Goal: Transaction & Acquisition: Purchase product/service

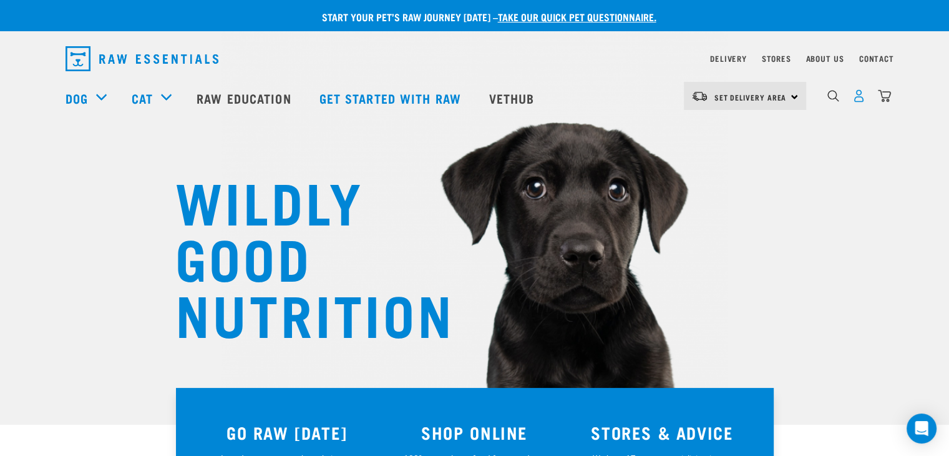
click at [858, 99] on img "dropdown navigation" at bounding box center [858, 95] width 13 height 13
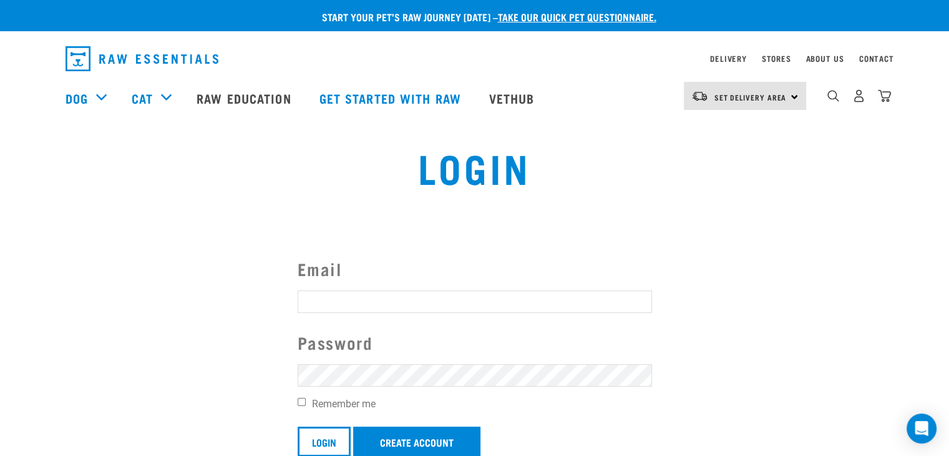
type input "rbeechey@roses.co.nz"
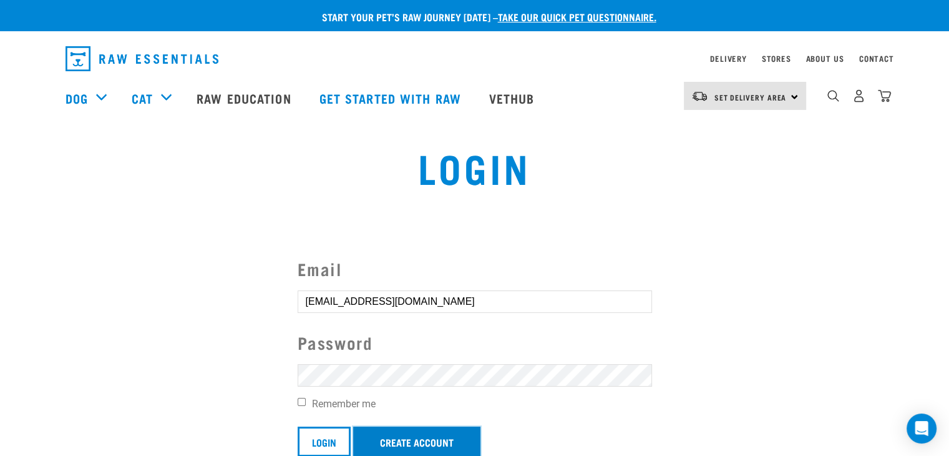
click at [421, 441] on link "Create Account" at bounding box center [416, 441] width 127 height 30
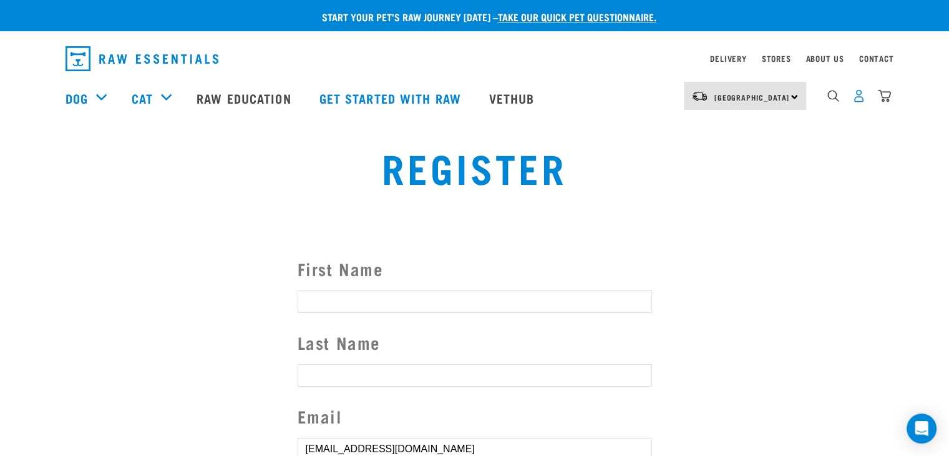
click at [856, 97] on img "dropdown navigation" at bounding box center [858, 95] width 13 height 13
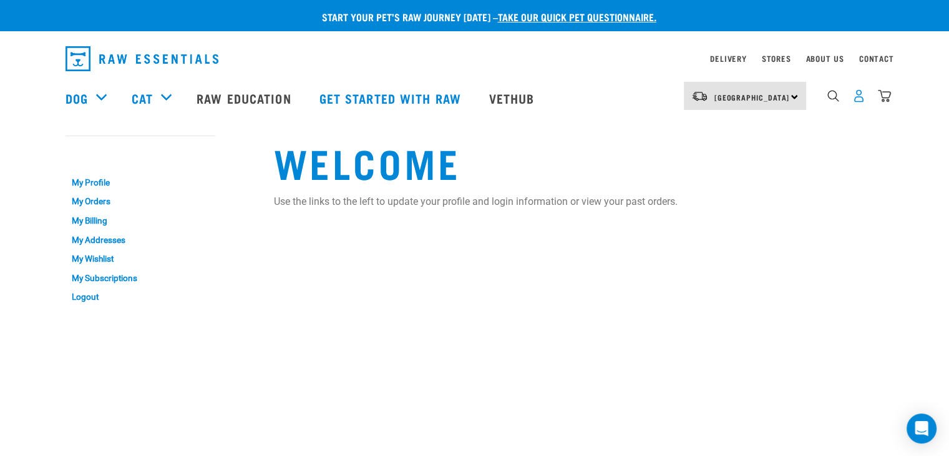
click at [862, 100] on img "dropdown navigation" at bounding box center [858, 95] width 13 height 13
click at [94, 203] on link "My Orders" at bounding box center [141, 201] width 150 height 19
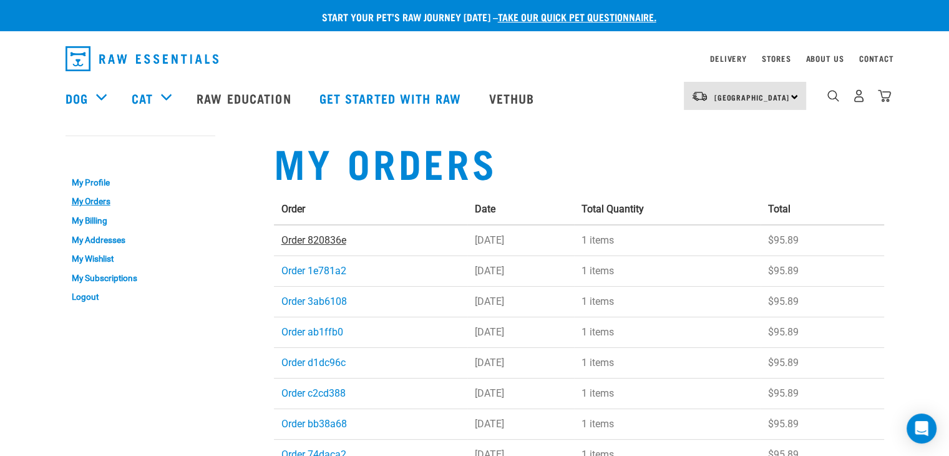
click at [326, 242] on link "Order 820836e" at bounding box center [313, 240] width 65 height 12
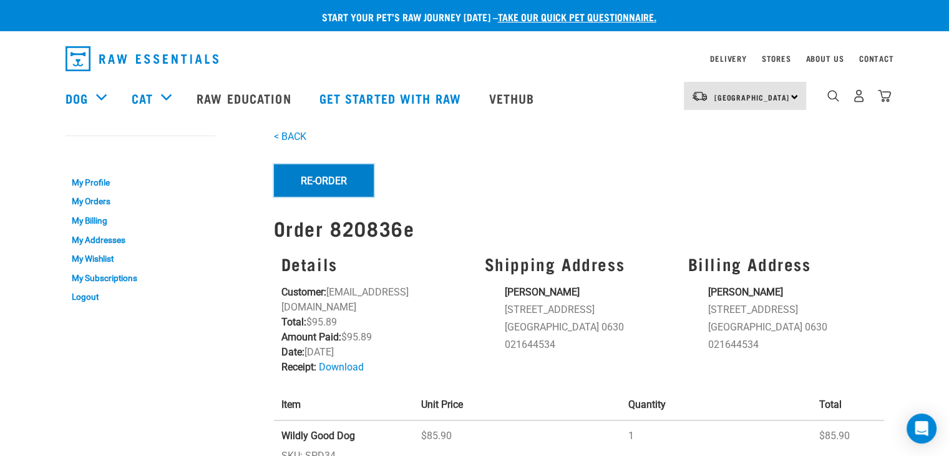
click at [337, 177] on button "Re-Order" at bounding box center [324, 180] width 100 height 32
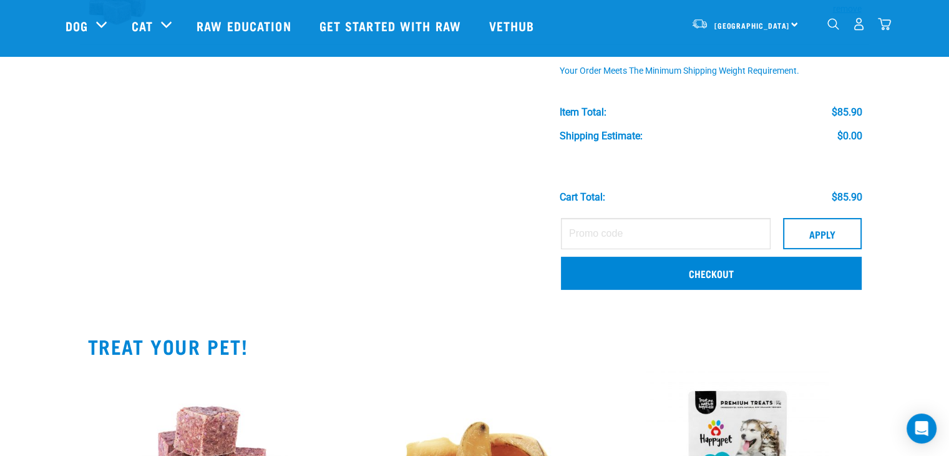
scroll to position [147, 0]
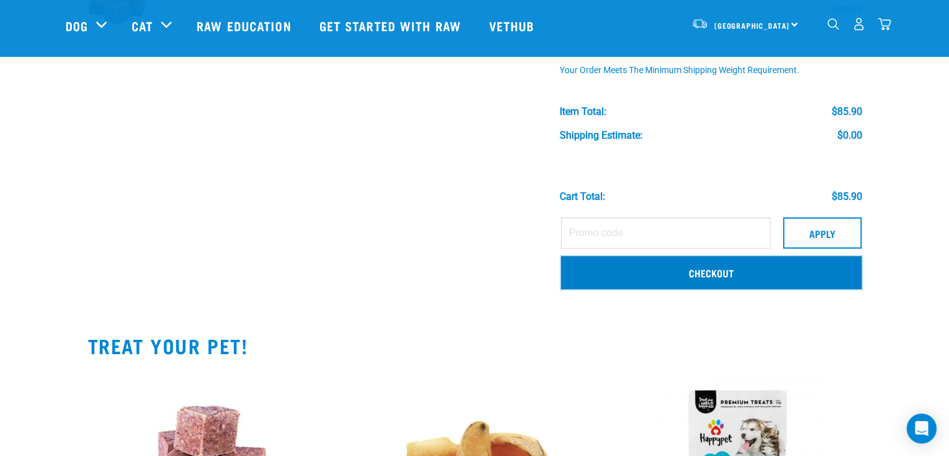
click at [691, 274] on link "Checkout" at bounding box center [711, 272] width 301 height 32
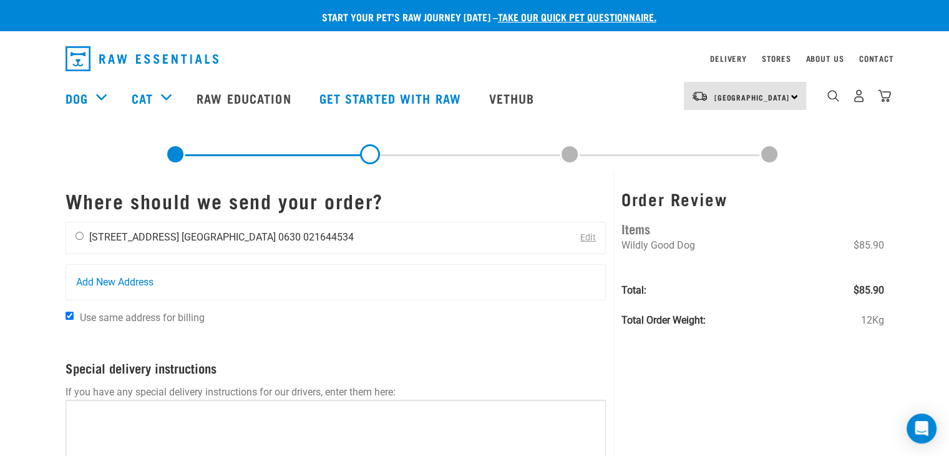
click at [156, 237] on li "[STREET_ADDRESS]" at bounding box center [134, 237] width 90 height 12
click at [79, 237] on input "radio" at bounding box center [80, 236] width 8 height 8
radio input "true"
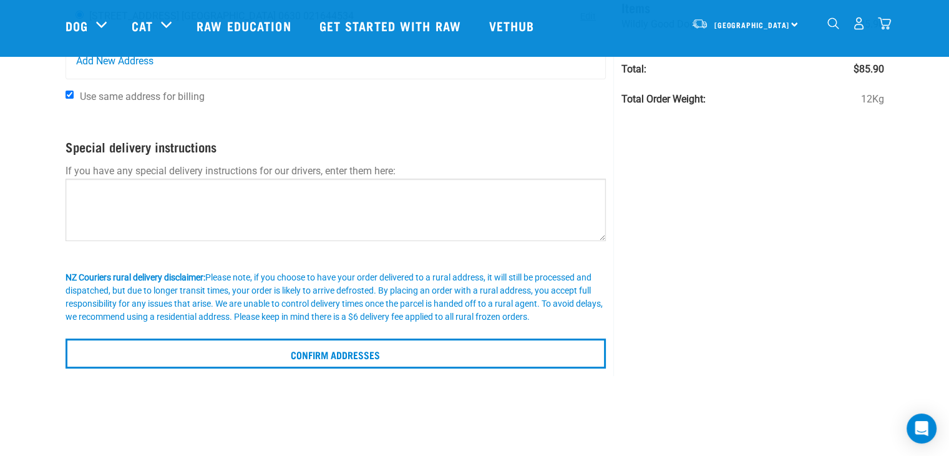
scroll to position [139, 0]
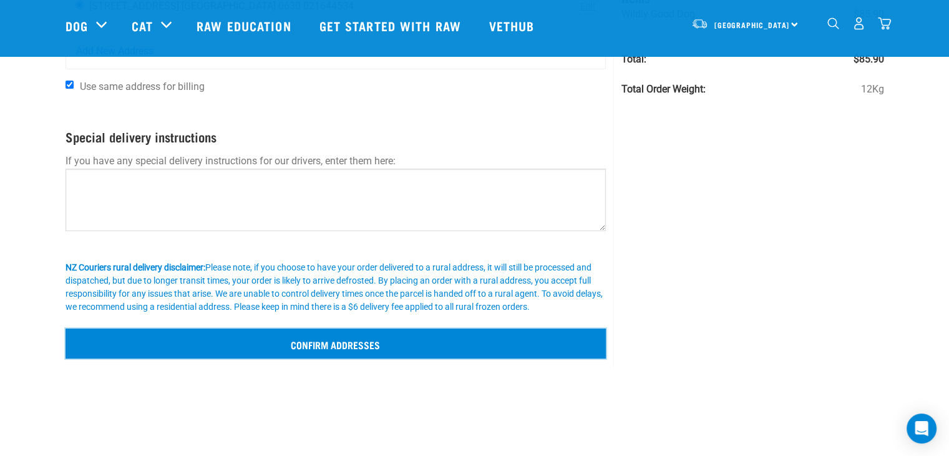
click at [301, 336] on input "Confirm addresses" at bounding box center [336, 343] width 541 height 30
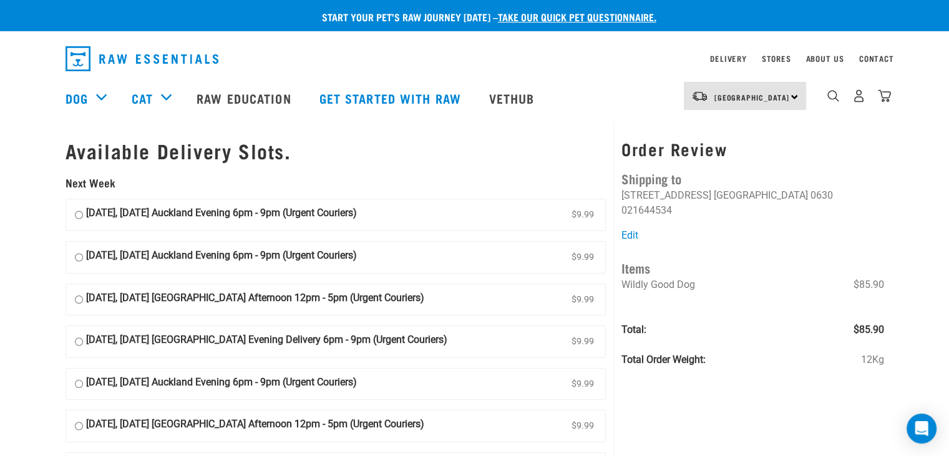
click at [78, 300] on input "[DATE], [DATE] [GEOGRAPHIC_DATA] Afternoon 12pm - 5pm (Urgent Couriers) $9.99" at bounding box center [79, 299] width 8 height 19
radio input "true"
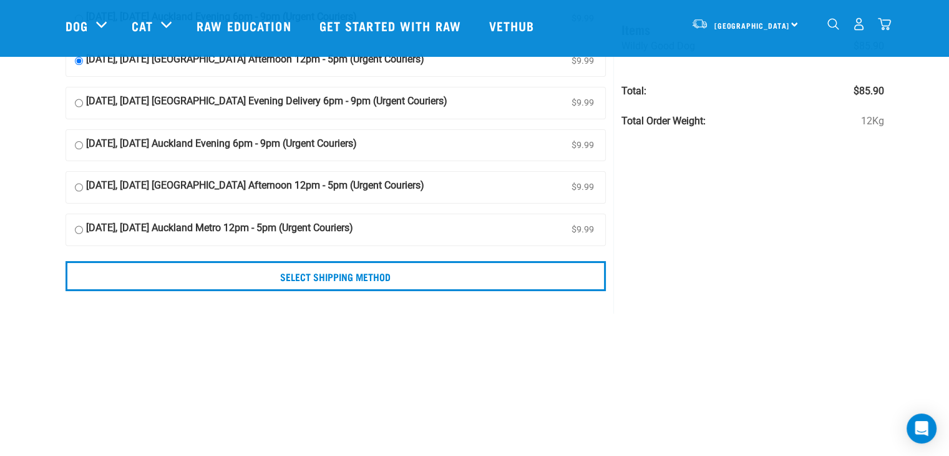
scroll to position [147, 0]
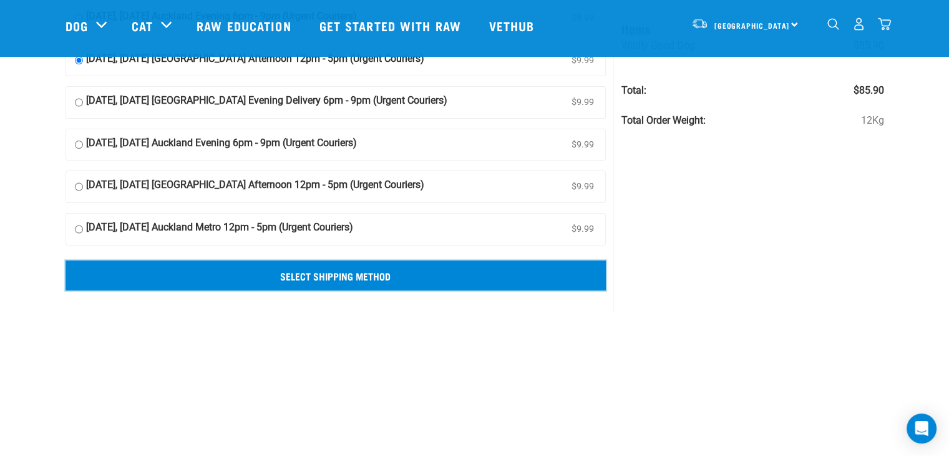
click at [320, 276] on input "Select Shipping Method" at bounding box center [336, 275] width 541 height 30
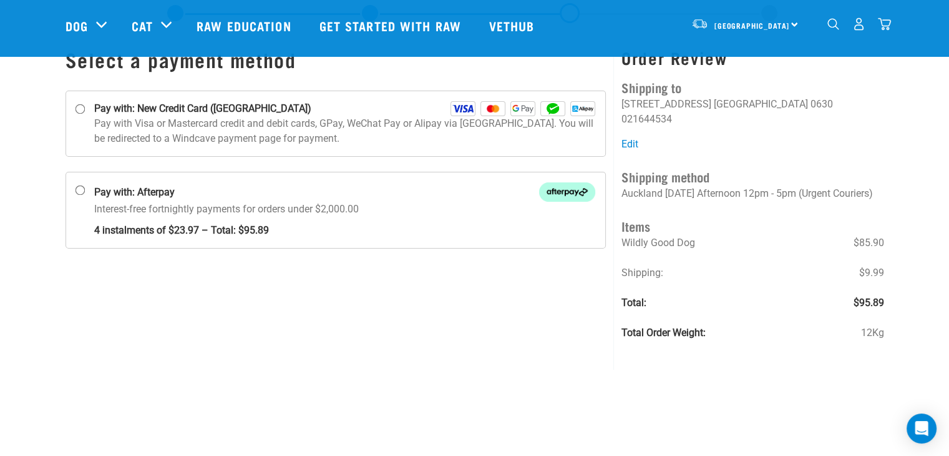
scroll to position [50, 0]
click at [84, 113] on input "Pay with: New Credit Card ([GEOGRAPHIC_DATA])" at bounding box center [80, 109] width 10 height 10
radio input "true"
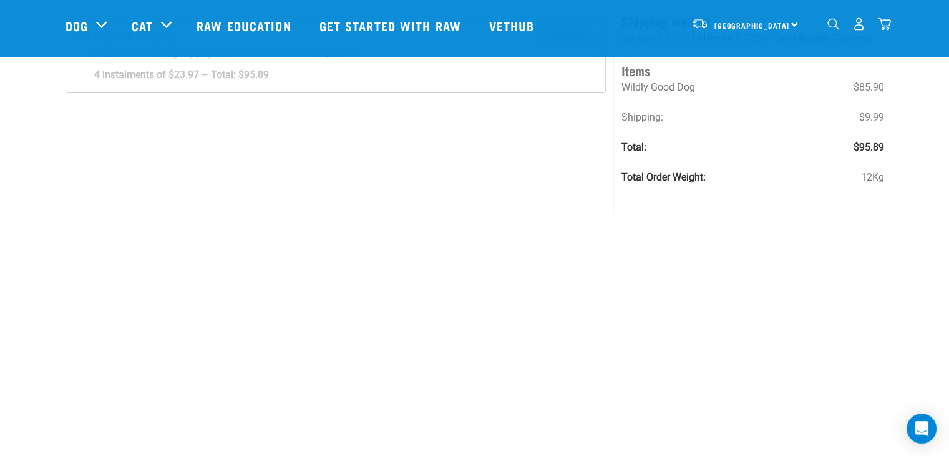
scroll to position [16, 0]
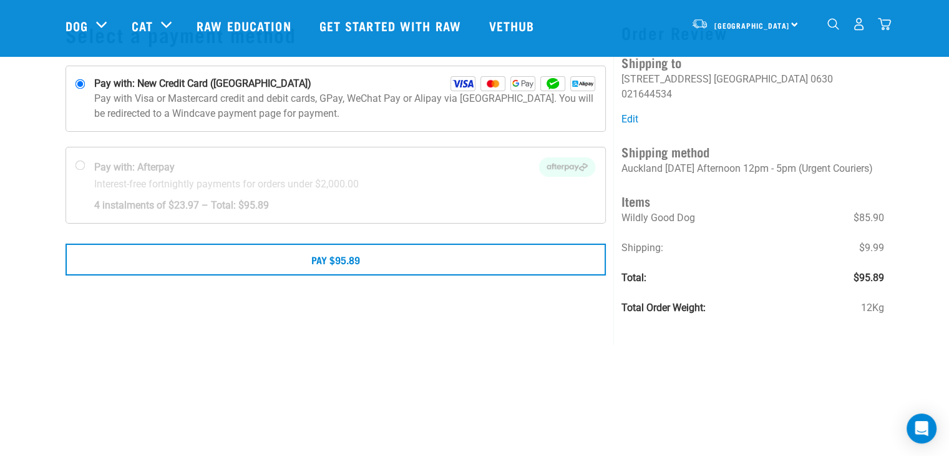
scroll to position [75, 0]
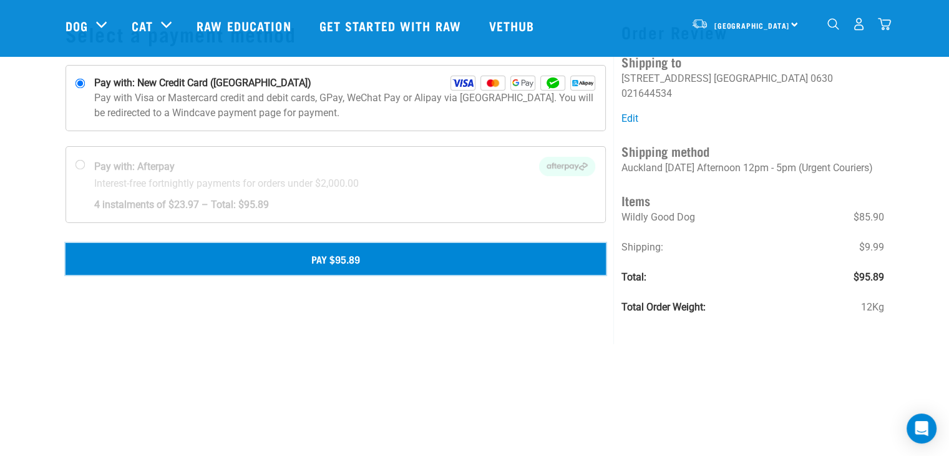
click at [296, 260] on button "Pay $95.89" at bounding box center [336, 258] width 541 height 31
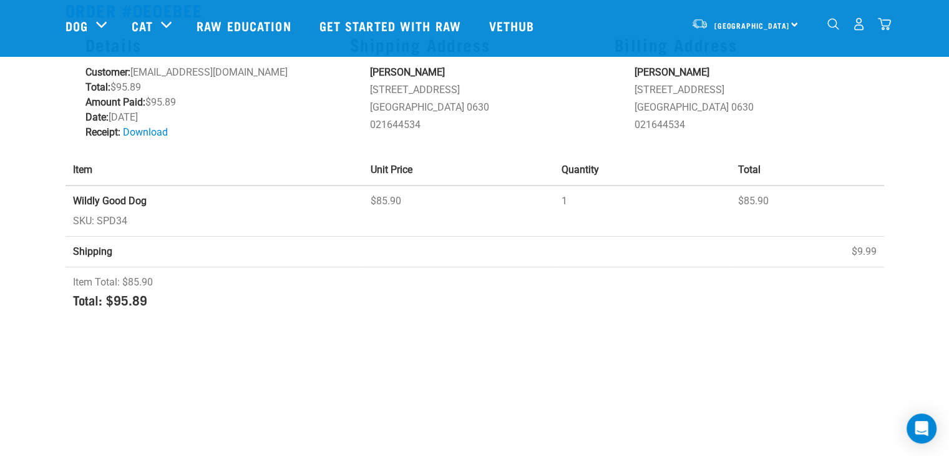
scroll to position [87, 0]
